Goal: Find specific page/section: Find specific page/section

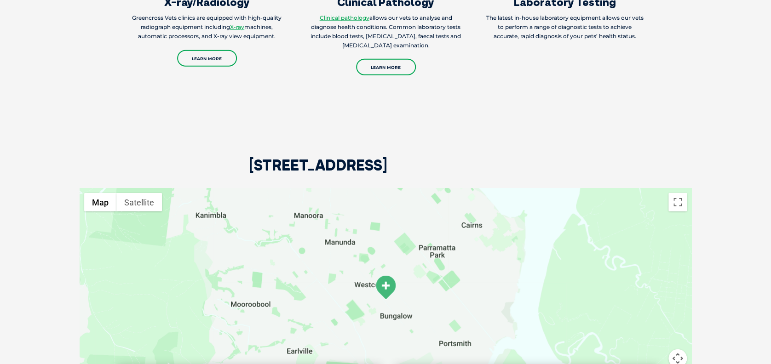
scroll to position [1127, 0]
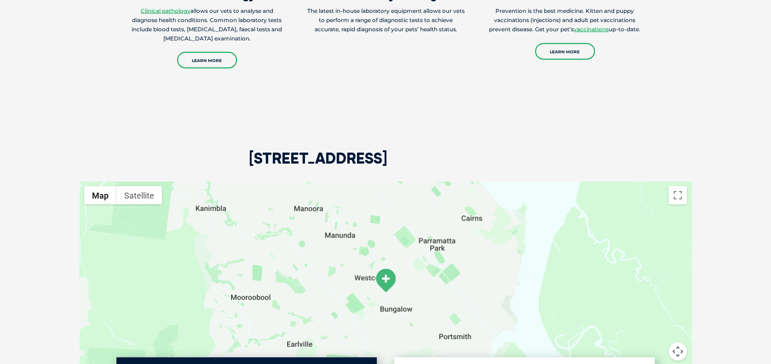
drag, startPoint x: 250, startPoint y: 155, endPoint x: 530, endPoint y: 161, distance: 280.5
click at [387, 161] on h2 "[STREET_ADDRESS]" at bounding box center [318, 166] width 138 height 31
copy h2 "[STREET_ADDRESS]"
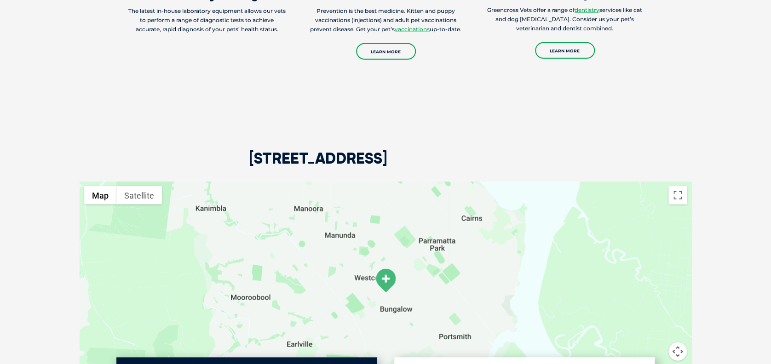
copy h2 "[STREET_ADDRESS]"
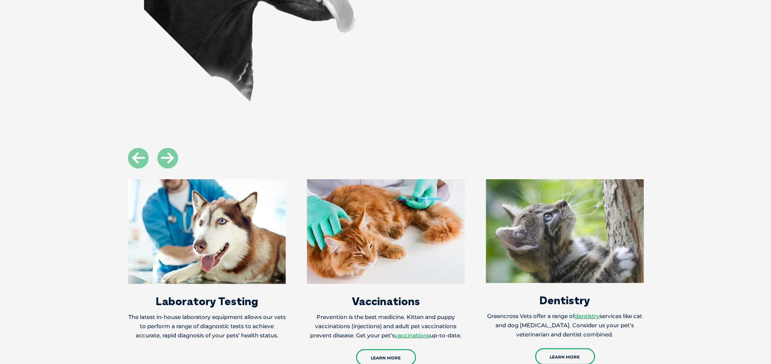
scroll to position [809, 0]
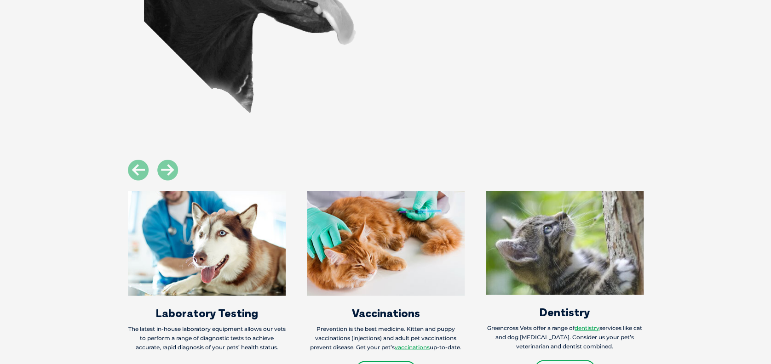
click at [731, 250] on section "X-ray/Radiology Greencross Vets clinics are equipped with high-quality radiogra…" at bounding box center [385, 276] width 771 height 233
